Goal: Information Seeking & Learning: Learn about a topic

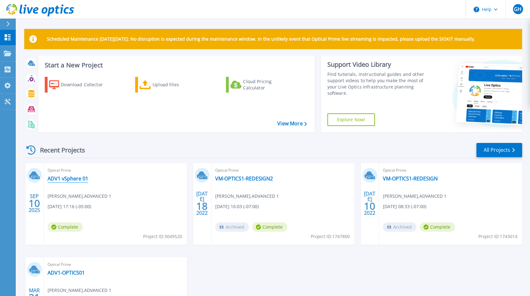
click at [68, 179] on link "ADV1 vSphere 01" at bounding box center [68, 178] width 41 height 6
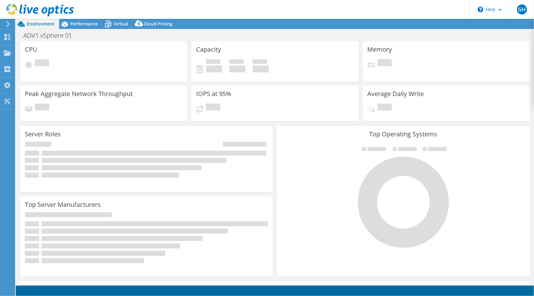
select select "USD"
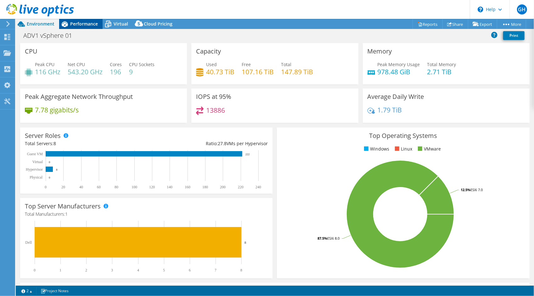
click at [87, 26] on span "Performance" at bounding box center [84, 24] width 28 height 6
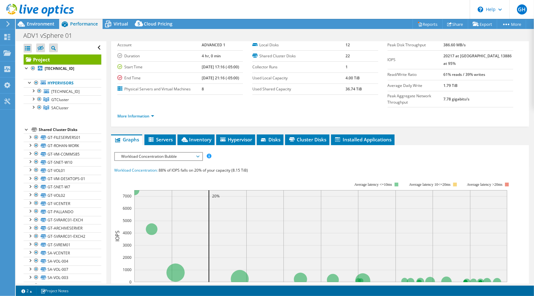
scroll to position [63, 0]
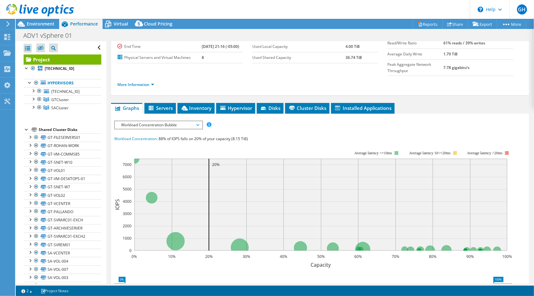
click at [197, 121] on span "Workload Concentration Bubble" at bounding box center [158, 125] width 81 height 8
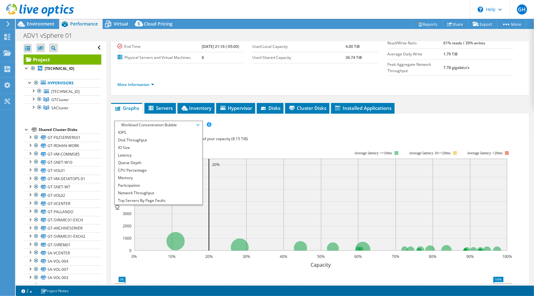
click at [298, 121] on div "IOPS Disk Throughput IO Size Latency Queue Depth CPU Percentage Memory Page Fau…" at bounding box center [320, 125] width 412 height 9
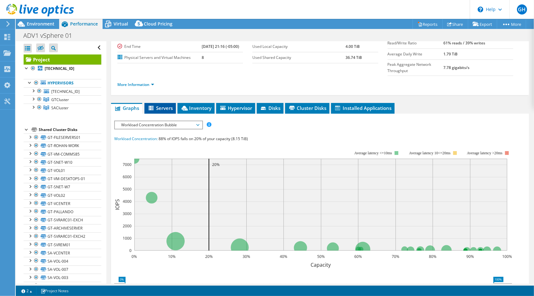
click at [162, 105] on span "Servers" at bounding box center [160, 108] width 25 height 6
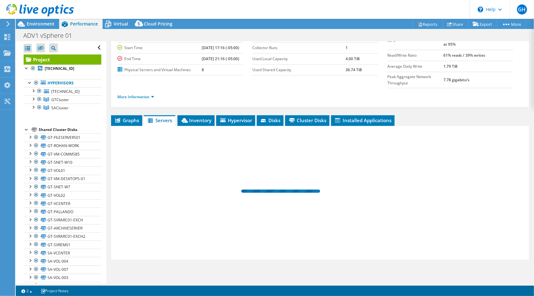
scroll to position [37, 0]
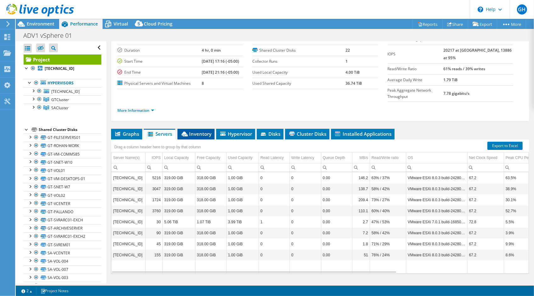
click at [196, 131] on span "Inventory" at bounding box center [196, 134] width 31 height 6
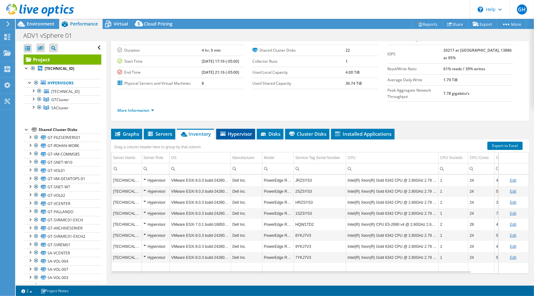
click at [231, 131] on span "Hypervisor" at bounding box center [235, 134] width 33 height 6
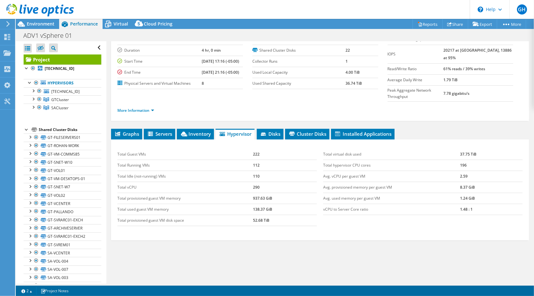
scroll to position [0, 0]
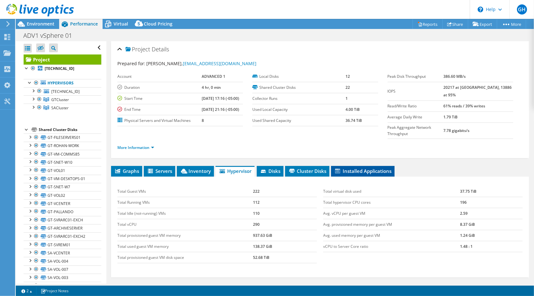
click at [367, 168] on span "Installed Applications" at bounding box center [362, 171] width 57 height 6
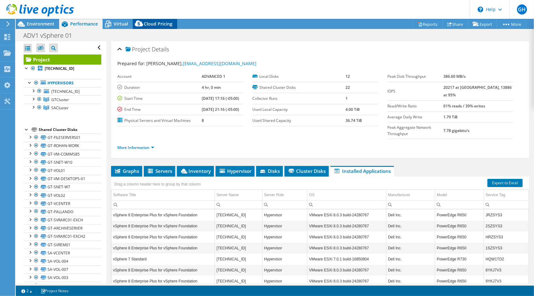
click at [157, 26] on span "Cloud Pricing" at bounding box center [158, 24] width 29 height 6
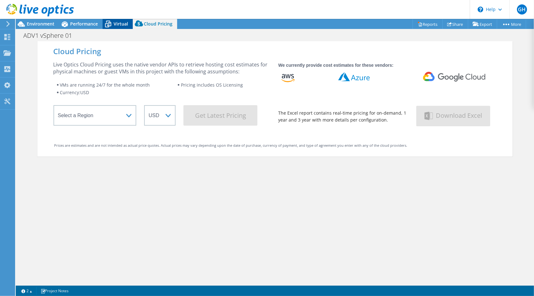
click at [116, 21] on span "Virtual" at bounding box center [121, 24] width 14 height 6
